Goal: Task Accomplishment & Management: Manage account settings

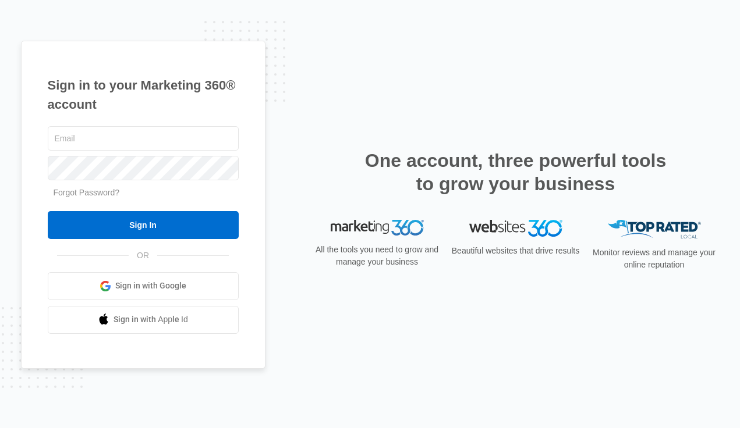
click at [381, 294] on div "Sign in to your Marketing 360® account Forgot Password? Sign In OR" at bounding box center [370, 214] width 698 height 347
click at [379, 293] on div "Sign in to your Marketing 360® account Forgot Password? Sign In OR" at bounding box center [370, 214] width 698 height 347
click at [107, 133] on input "text" at bounding box center [143, 138] width 191 height 24
type input "[EMAIL_ADDRESS][DOMAIN_NAME]"
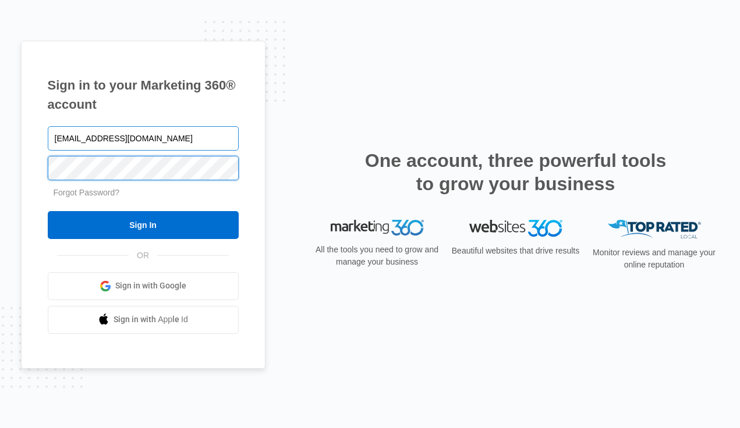
click at [143, 225] on input "Sign In" at bounding box center [143, 225] width 191 height 28
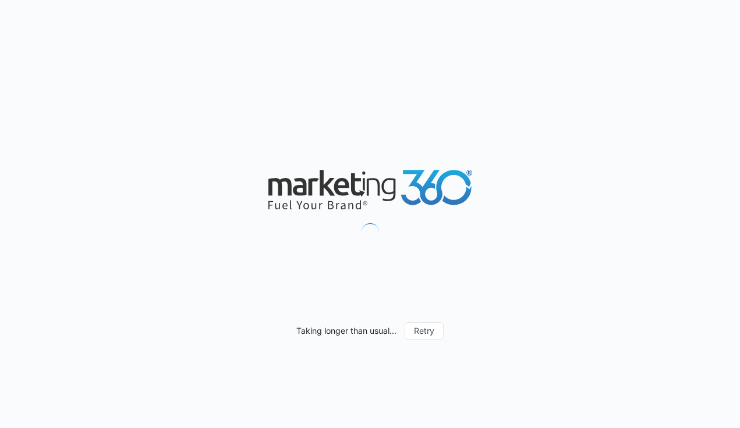
type input "08/17/2025"
type input "[DATE]"
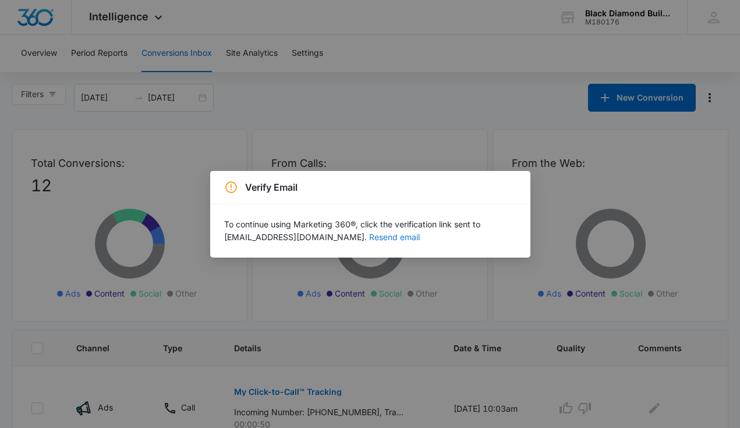
click at [369, 240] on button "Resend email" at bounding box center [394, 237] width 51 height 8
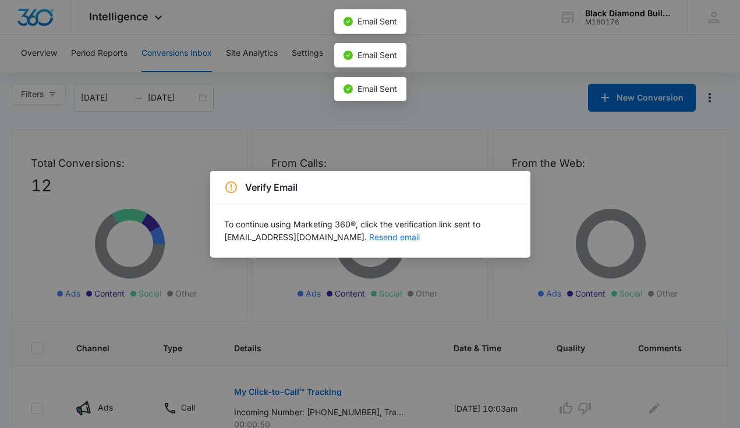
click at [369, 240] on button "Resend email" at bounding box center [394, 237] width 51 height 8
click at [369, 235] on button "Resend email" at bounding box center [394, 237] width 51 height 8
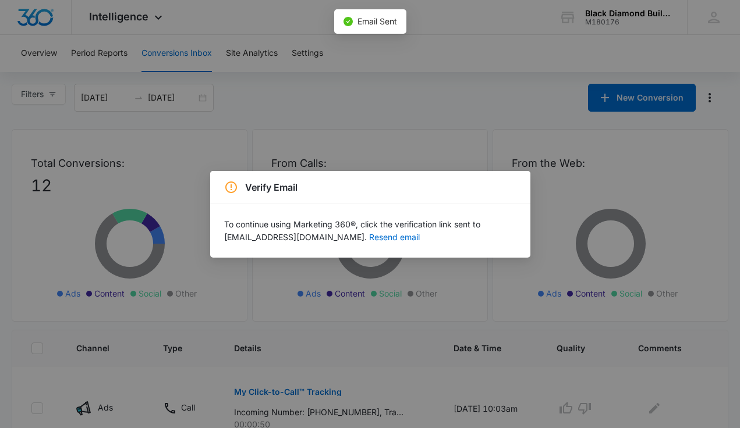
click at [420, 141] on div "Verify Email To continue using Marketing 360®, click the verification link sent…" at bounding box center [370, 214] width 740 height 428
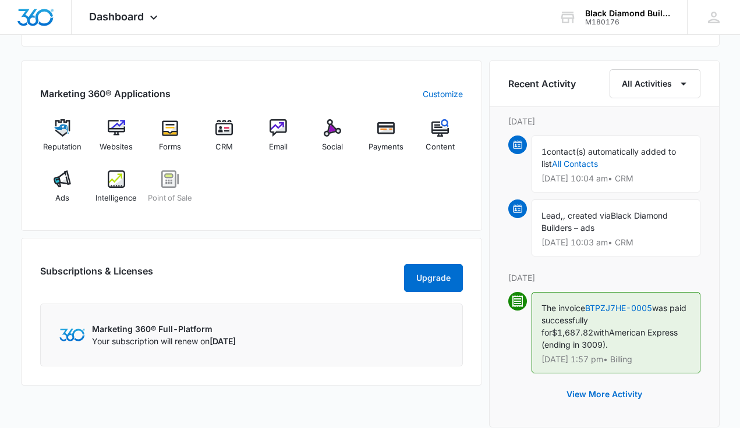
scroll to position [721, 0]
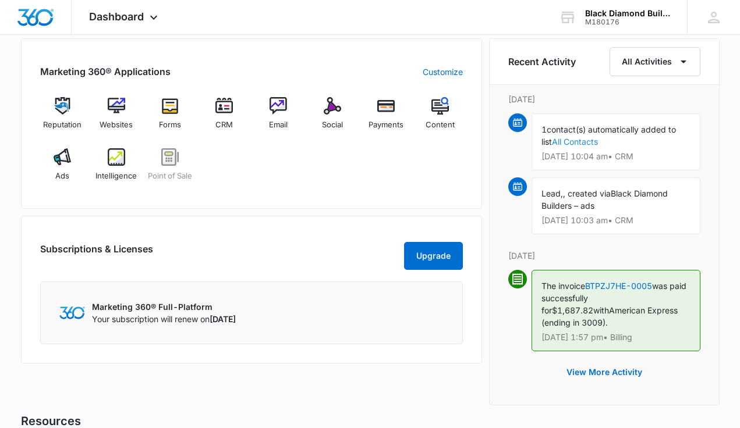
click at [575, 143] on link "All Contacts" at bounding box center [575, 142] width 46 height 10
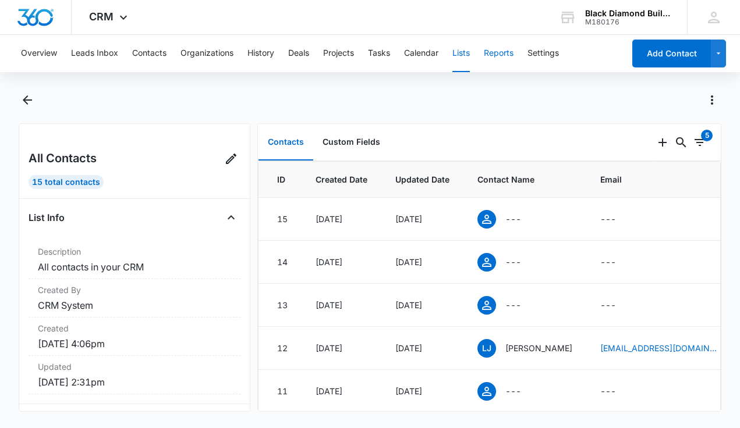
click at [499, 56] on button "Reports" at bounding box center [499, 53] width 30 height 37
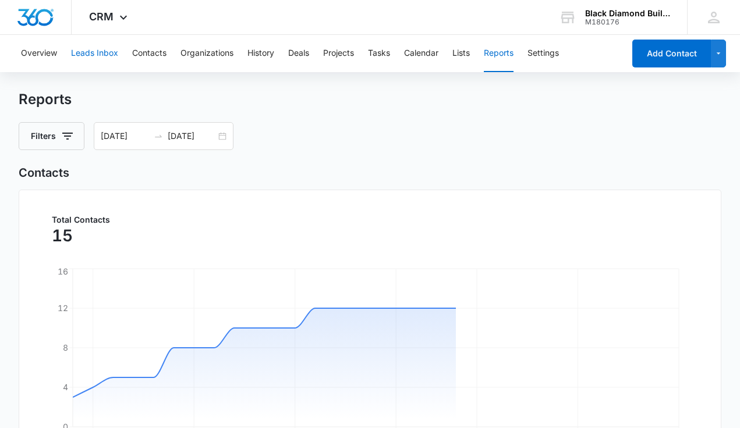
click at [95, 58] on button "Leads Inbox" at bounding box center [94, 53] width 47 height 37
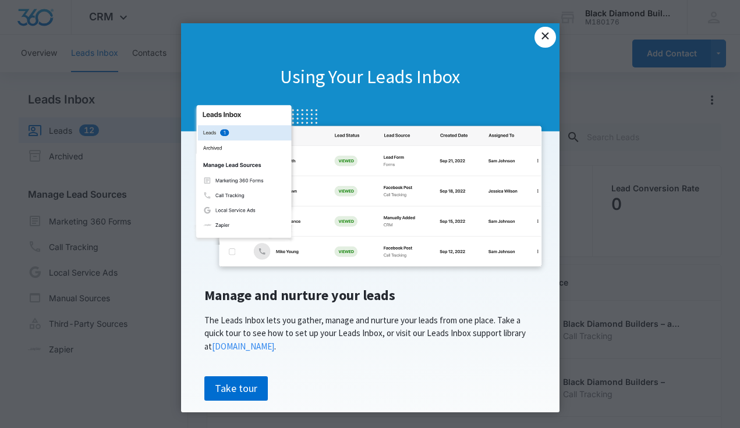
click at [538, 42] on link "×" at bounding box center [544, 37] width 21 height 21
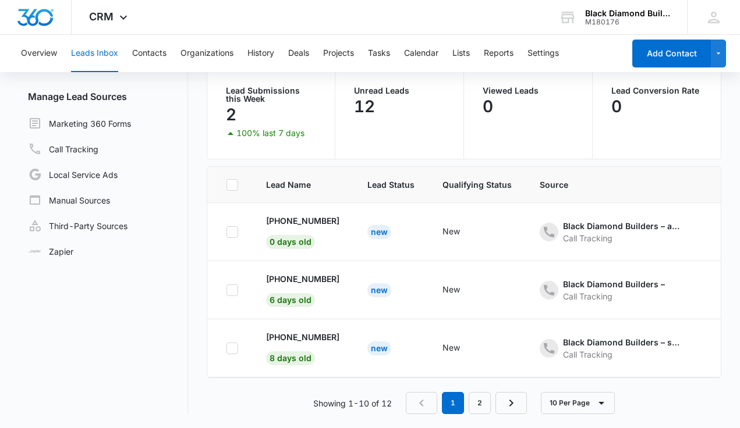
scroll to position [98, 0]
click at [313, 221] on p "[PHONE_NUMBER]" at bounding box center [302, 221] width 73 height 12
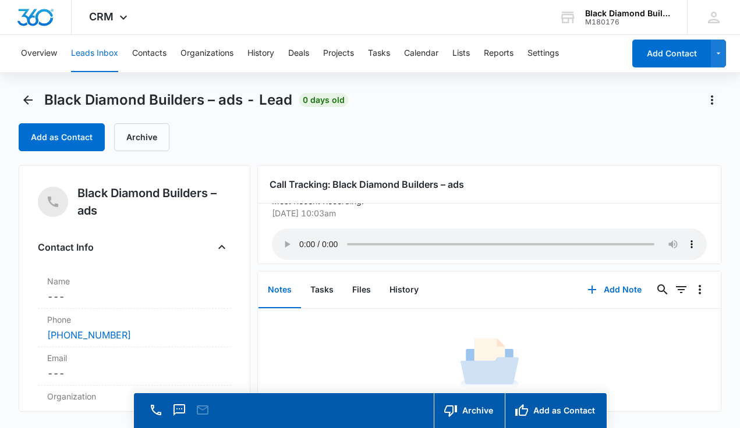
click at [300, 236] on audio "Your browser does not support the audio tag." at bounding box center [489, 244] width 435 height 31
click at [48, 50] on button "Overview" at bounding box center [39, 53] width 36 height 37
